Goal: Task Accomplishment & Management: Use online tool/utility

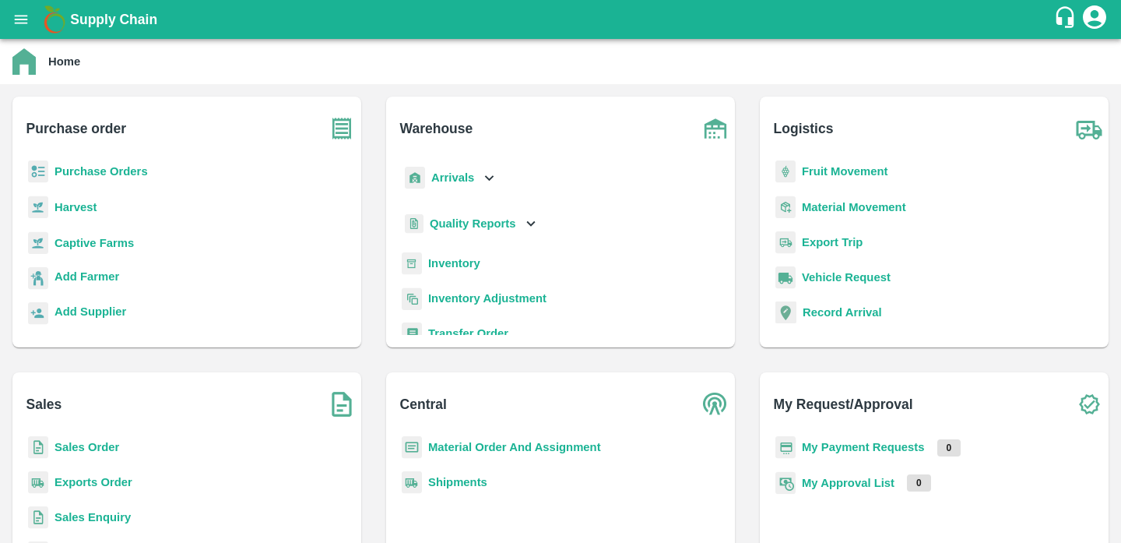
click at [452, 262] on b "Inventory" at bounding box center [454, 263] width 52 height 12
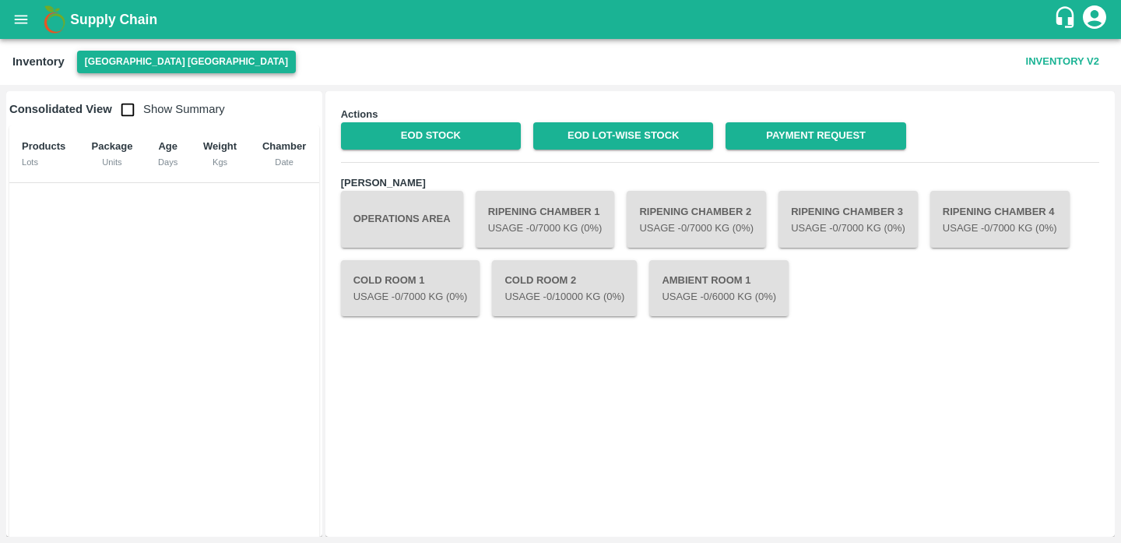
click at [141, 61] on button "[GEOGRAPHIC_DATA] [GEOGRAPHIC_DATA]" at bounding box center [186, 62] width 219 height 23
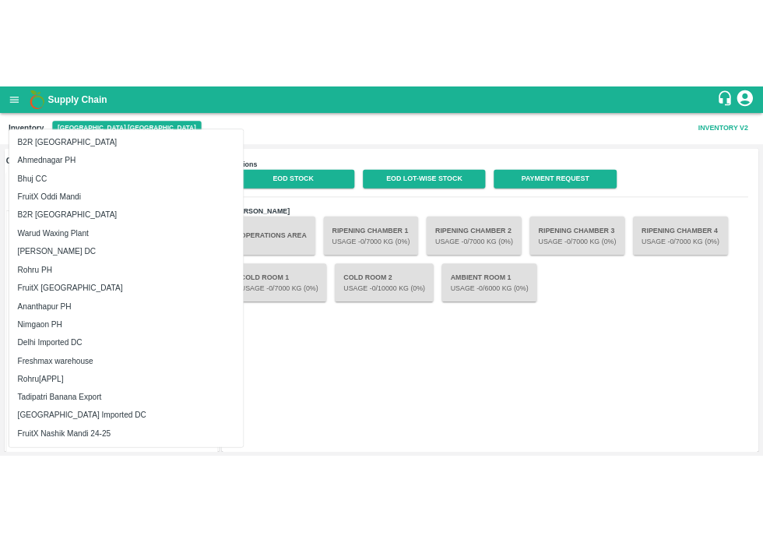
scroll to position [589, 0]
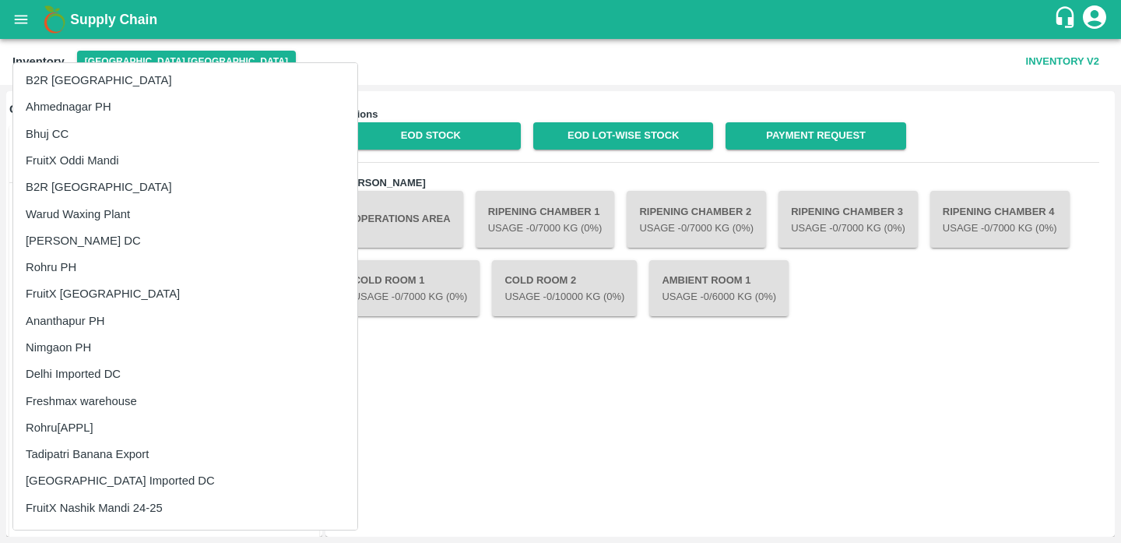
click at [92, 424] on li "Rohru[APPL]" at bounding box center [185, 427] width 344 height 26
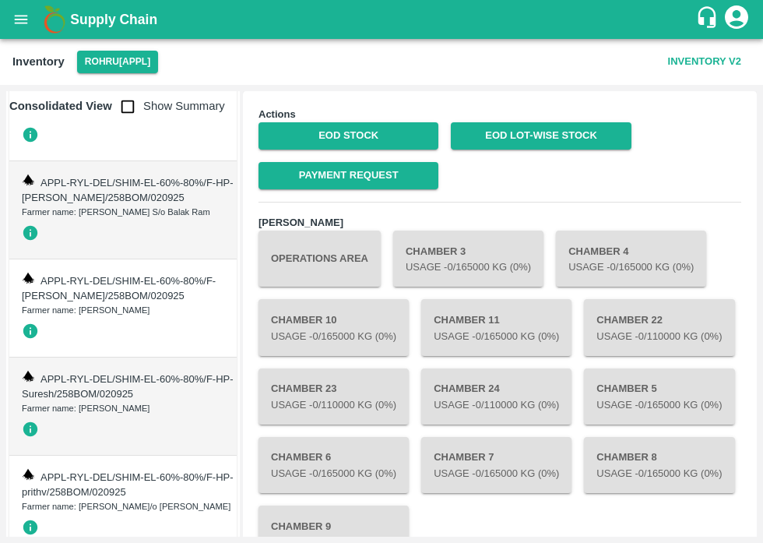
scroll to position [868, 0]
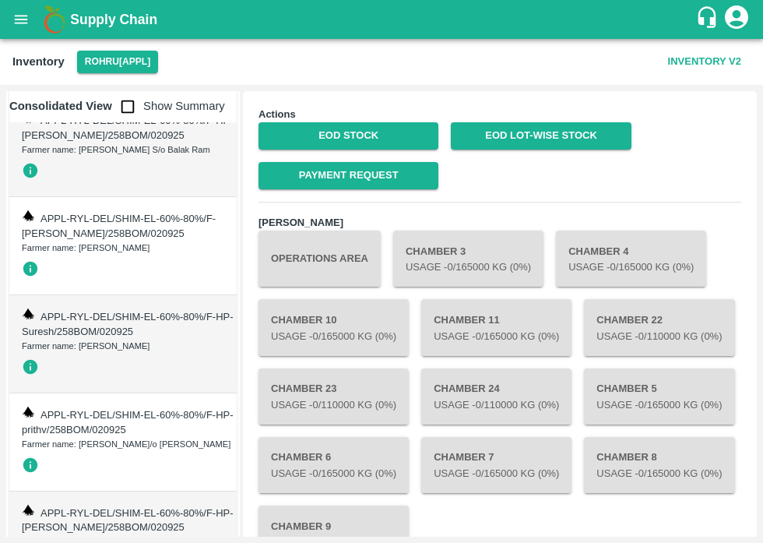
click at [314, 277] on button "Operations Area" at bounding box center [320, 258] width 122 height 56
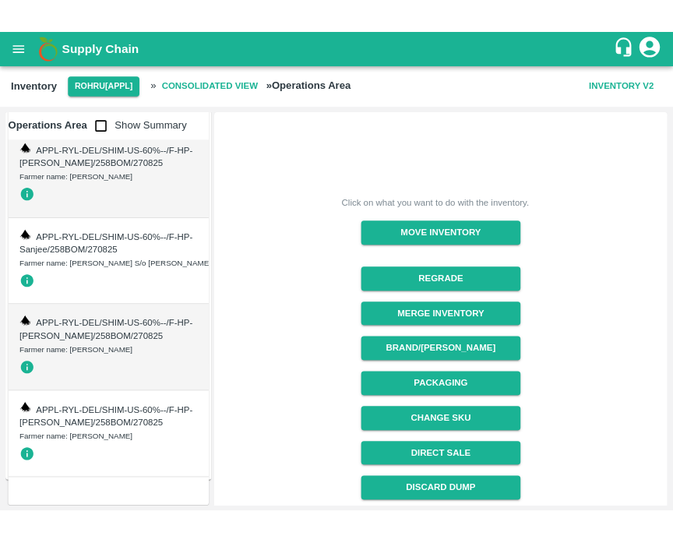
scroll to position [284285, 0]
